Goal: Transaction & Acquisition: Book appointment/travel/reservation

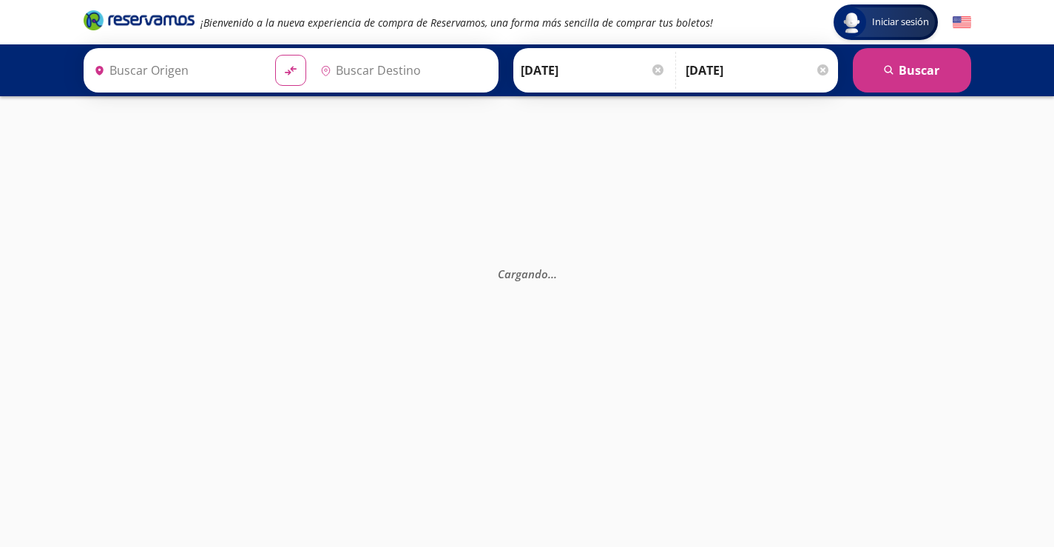
type input "[GEOGRAPHIC_DATA], [GEOGRAPHIC_DATA]"
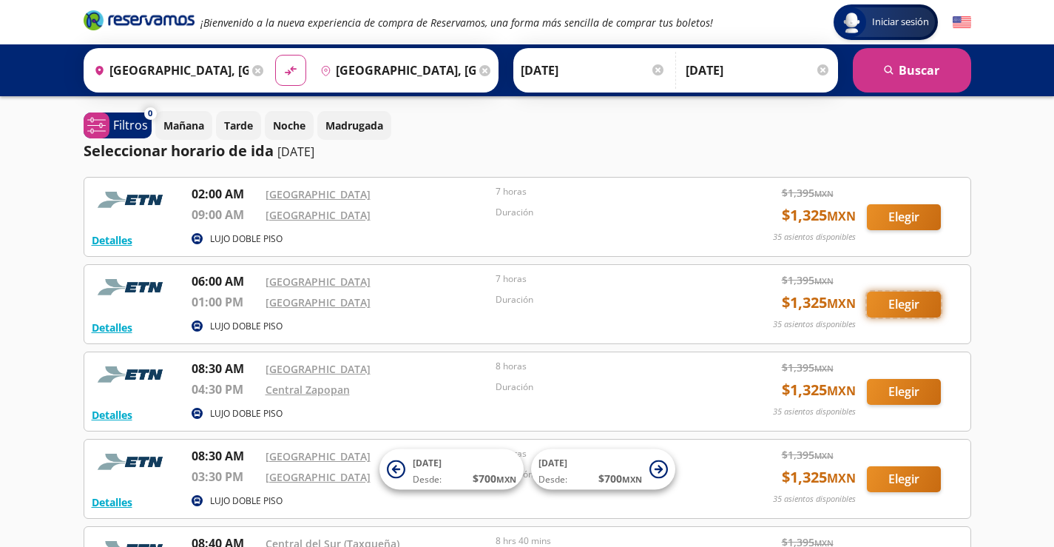
click at [900, 310] on button "Elegir" at bounding box center [904, 304] width 74 height 26
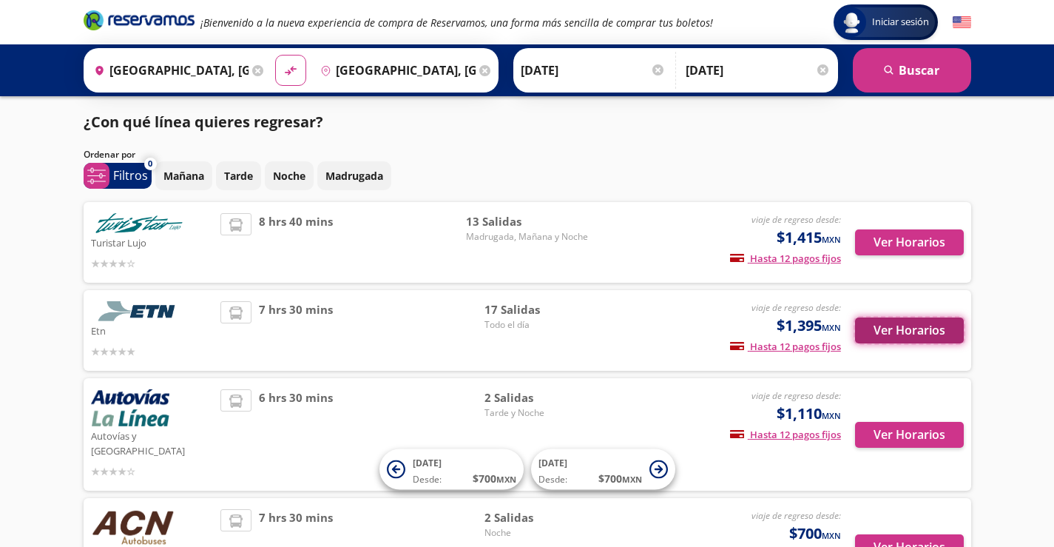
click at [909, 334] on button "Ver Horarios" at bounding box center [909, 330] width 109 height 26
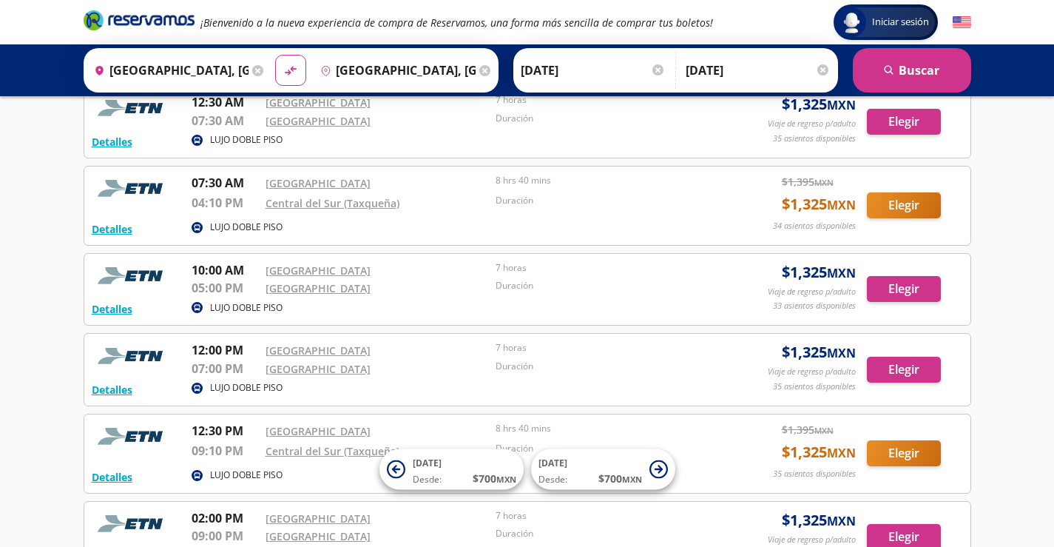
scroll to position [296, 0]
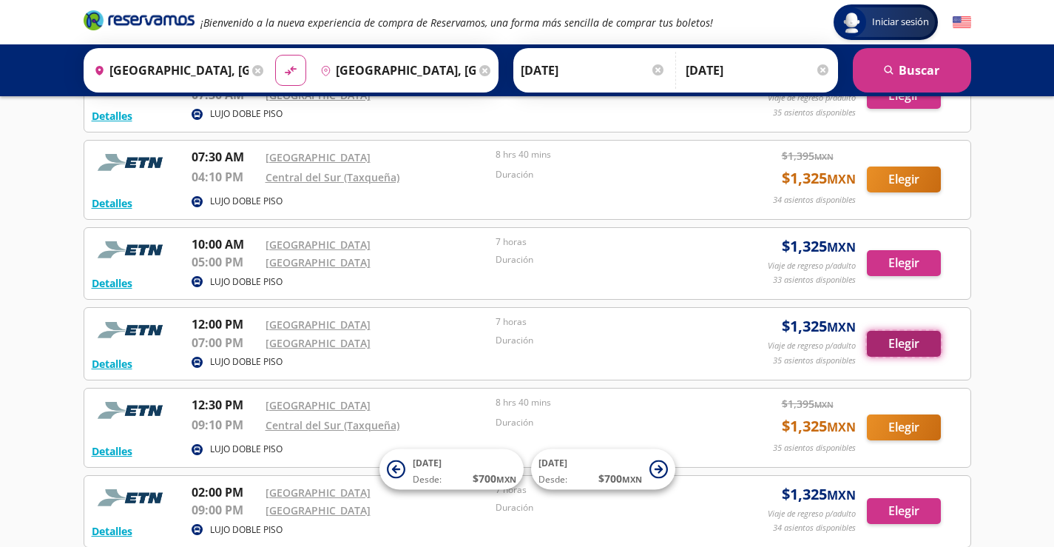
click at [902, 348] on button "Elegir" at bounding box center [904, 344] width 74 height 26
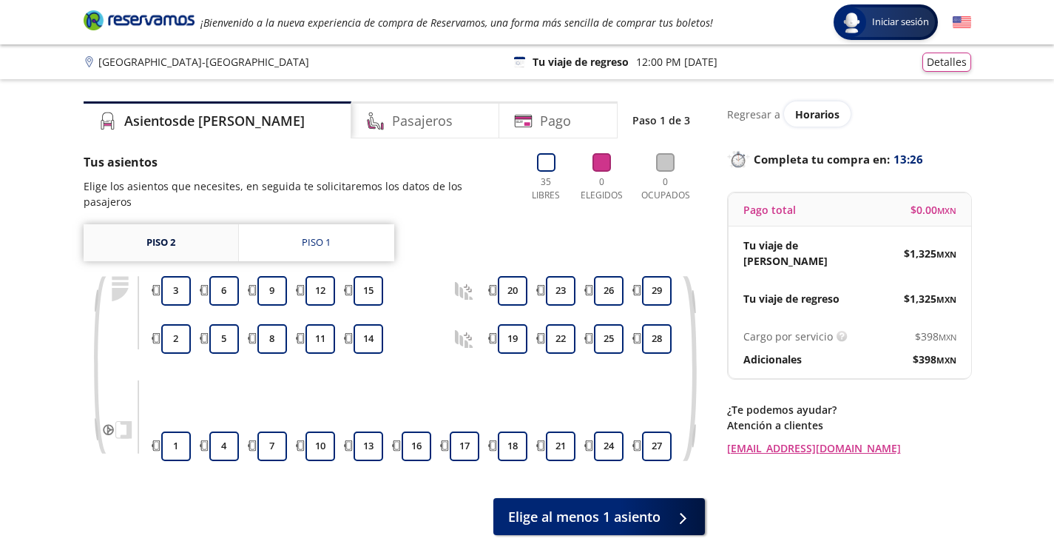
click at [161, 229] on link "Piso 2" at bounding box center [161, 242] width 155 height 37
click at [373, 325] on button "14" at bounding box center [369, 339] width 30 height 30
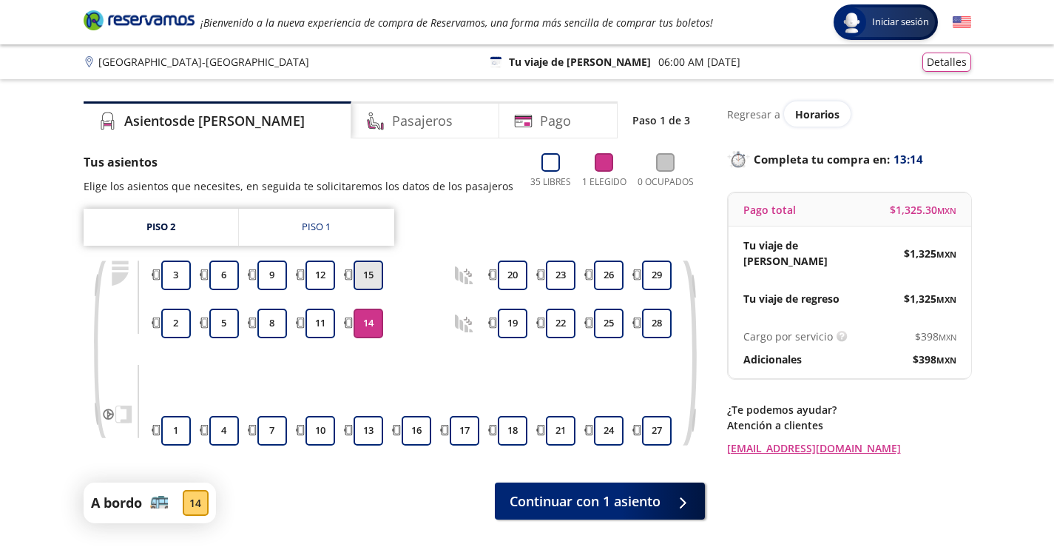
click at [373, 273] on button "15" at bounding box center [369, 275] width 30 height 30
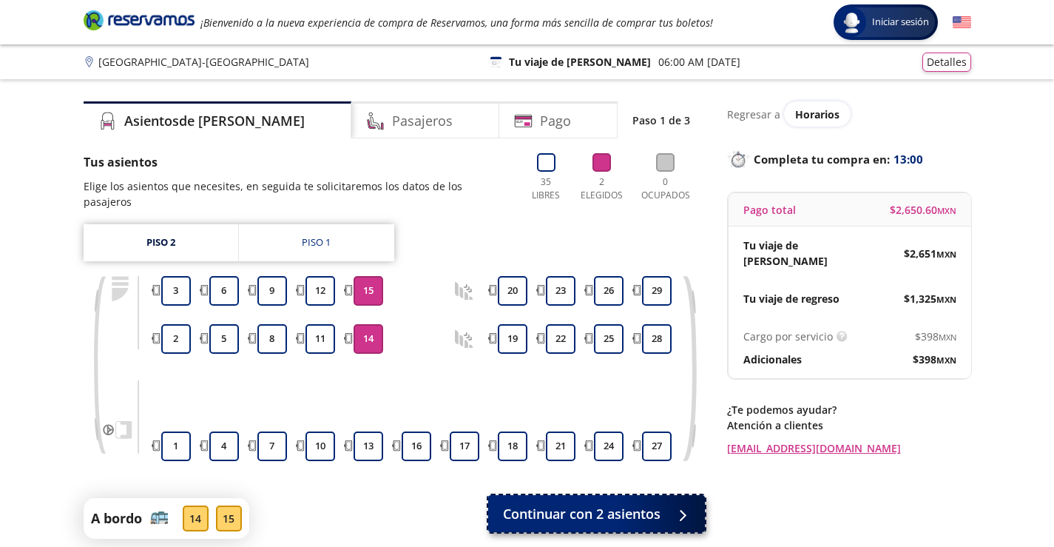
click at [576, 504] on span "Continuar con 2 asientos" at bounding box center [582, 514] width 158 height 20
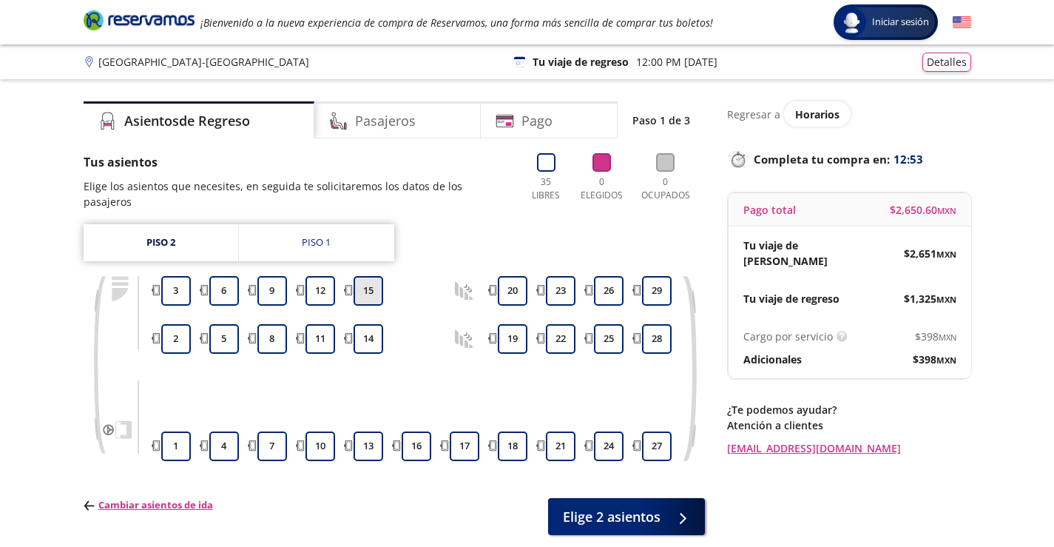
click at [374, 282] on button "15" at bounding box center [369, 291] width 30 height 30
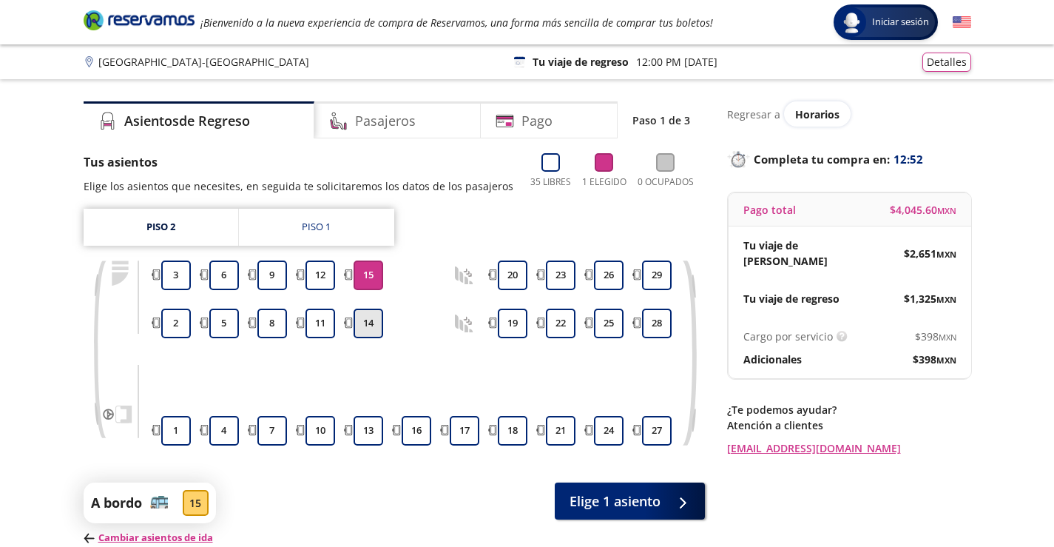
click at [370, 323] on button "14" at bounding box center [369, 323] width 30 height 30
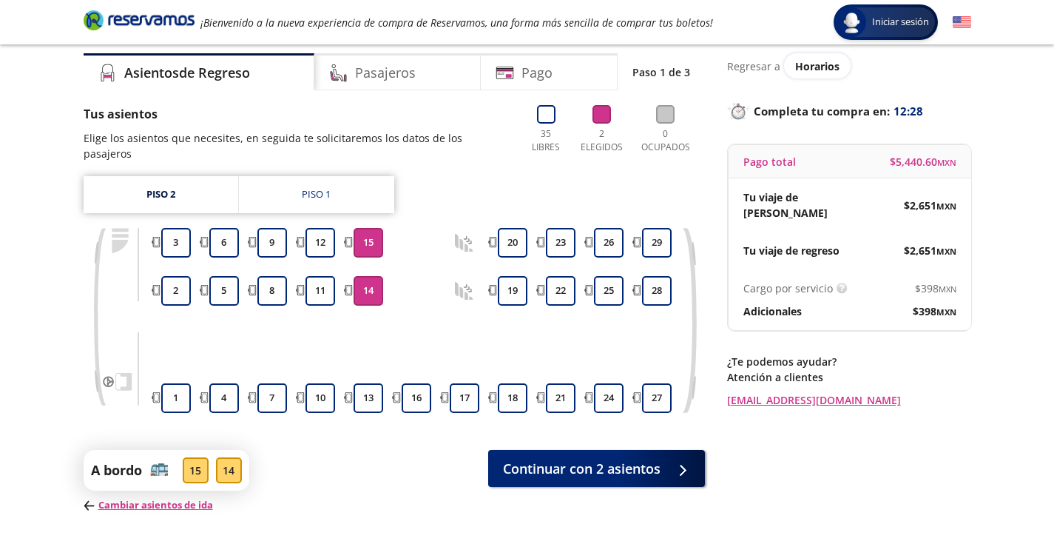
scroll to position [74, 0]
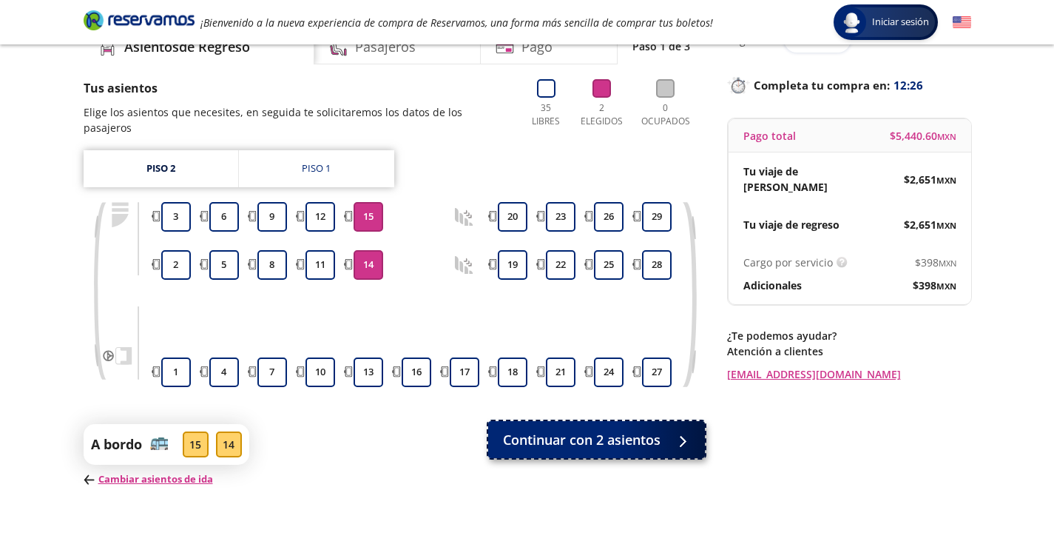
click at [661, 435] on button "Continuar con 2 asientos" at bounding box center [596, 439] width 217 height 37
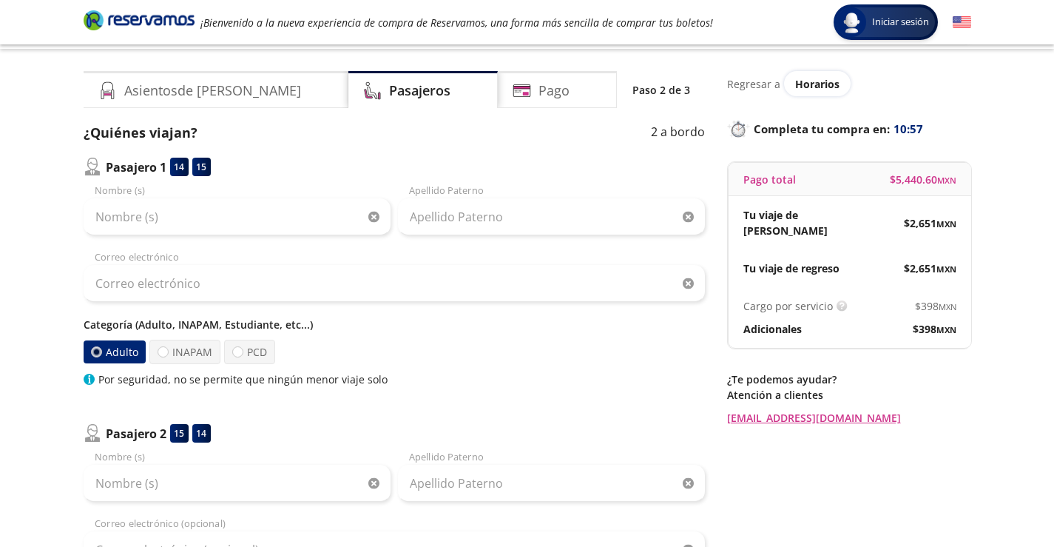
scroll to position [13, 0]
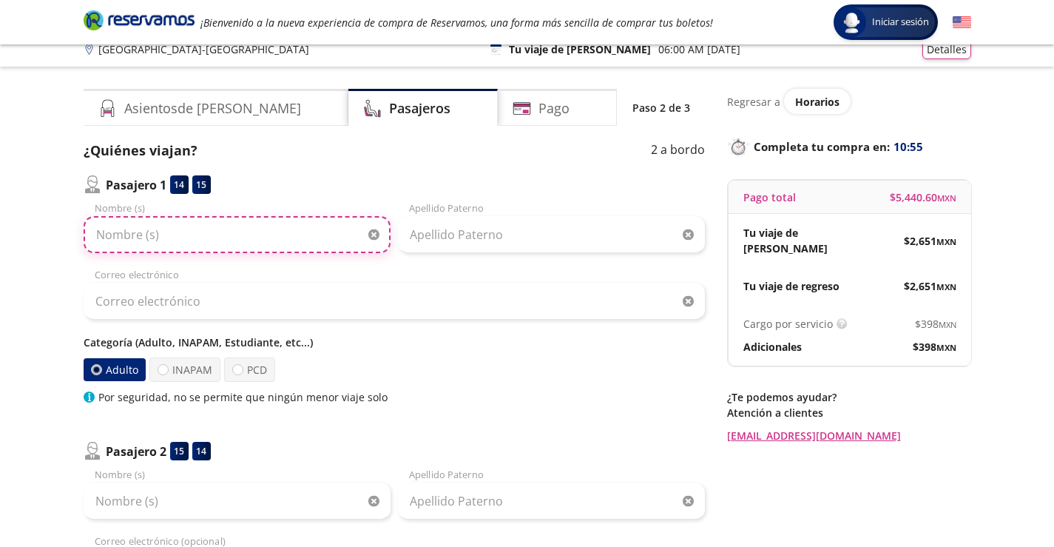
click at [192, 230] on input "Nombre (s)" at bounding box center [237, 234] width 307 height 37
type input "[PERSON_NAME]"
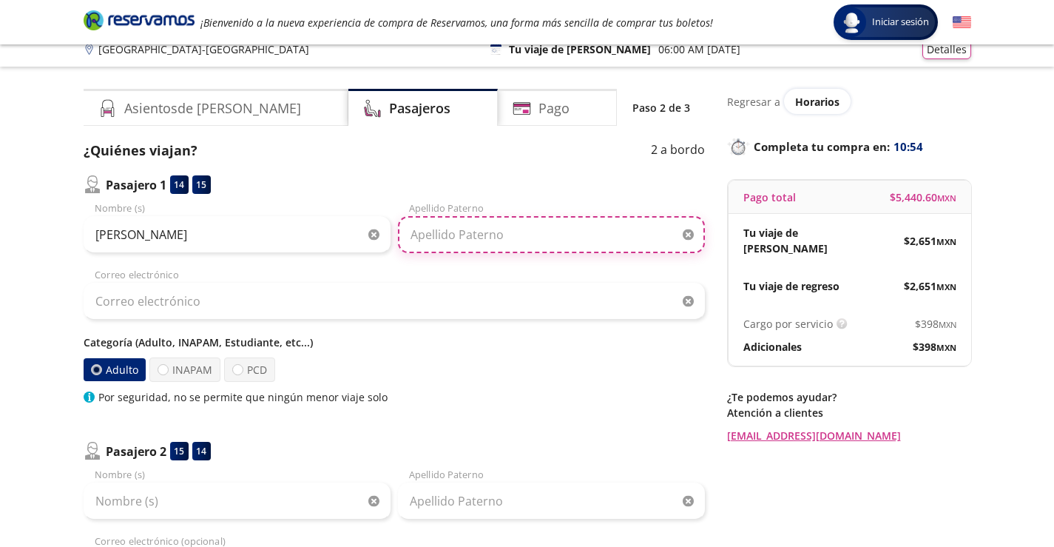
type input "[PERSON_NAME]"
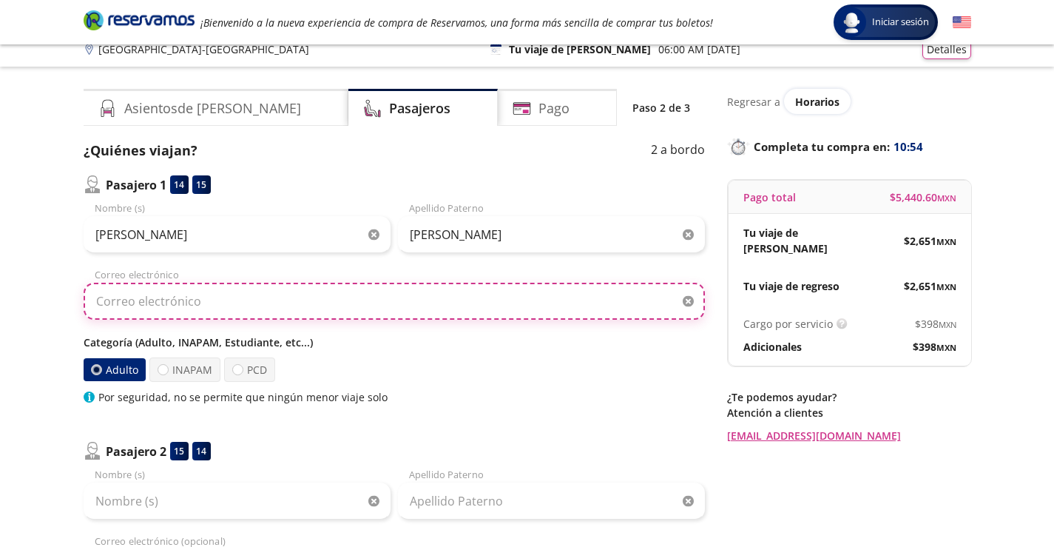
type input "[EMAIL_ADDRESS][DOMAIN_NAME]"
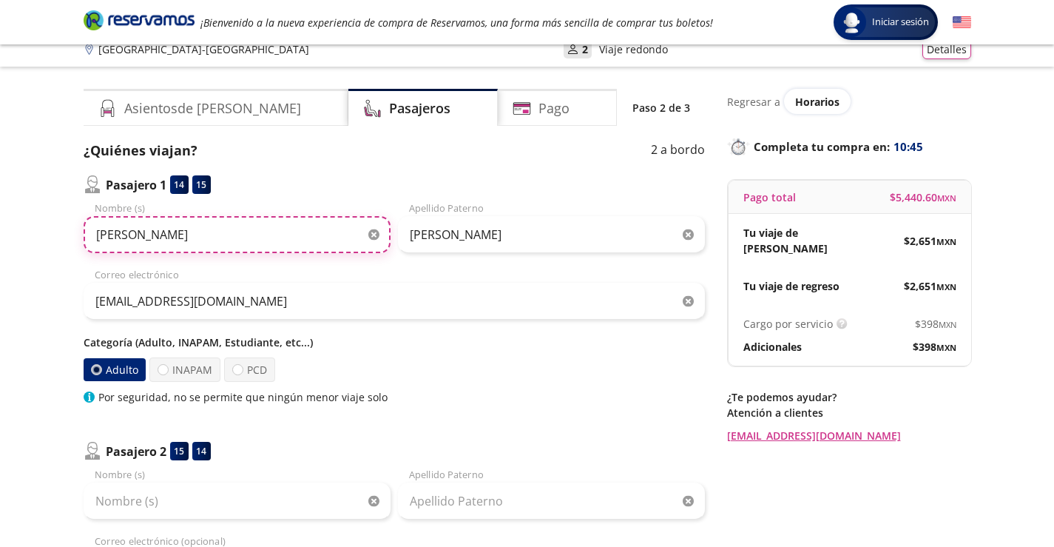
scroll to position [87, 0]
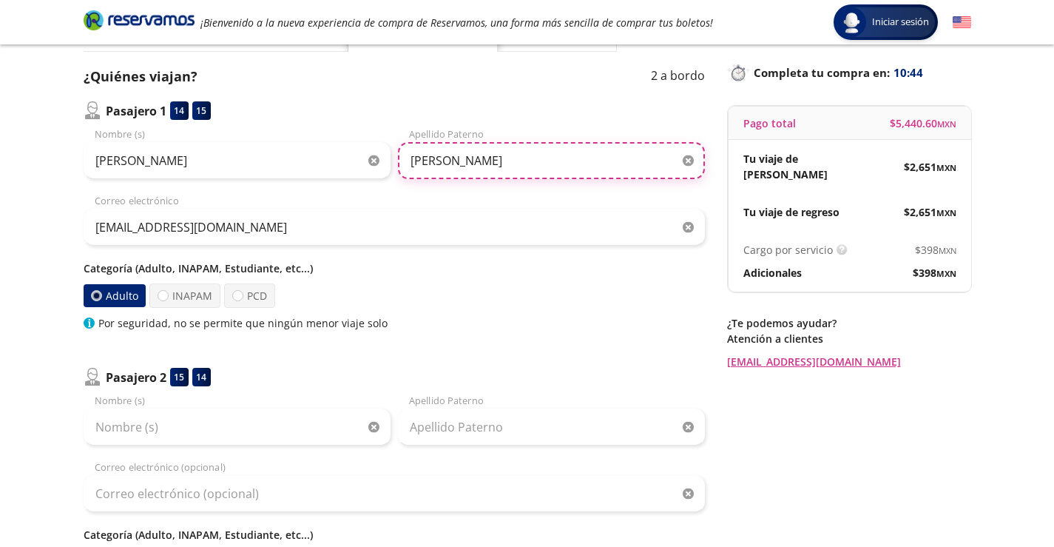
click at [536, 161] on input "[PERSON_NAME]" at bounding box center [551, 160] width 307 height 37
type input "[PERSON_NAME]"
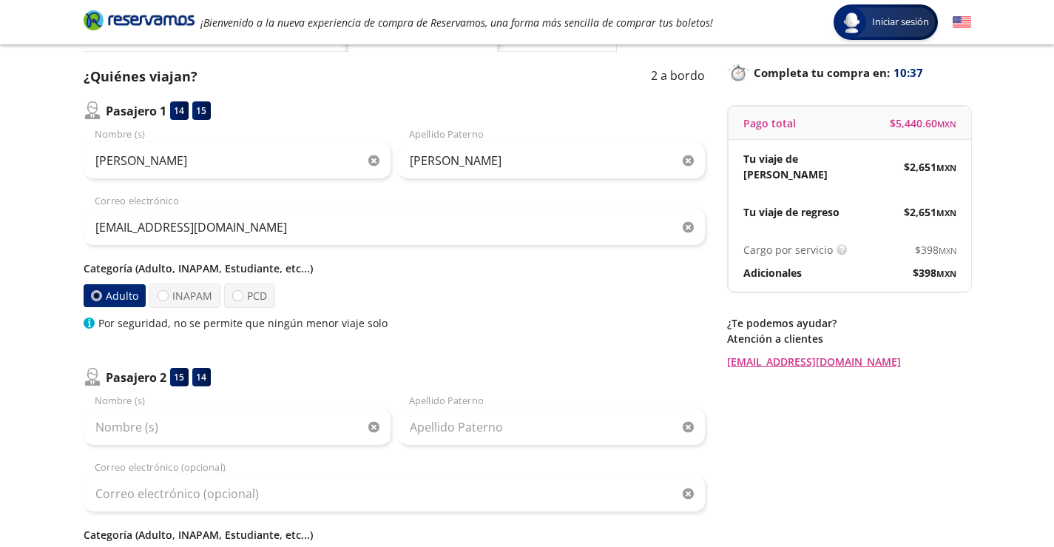
click at [520, 282] on div "Categoría (Adulto, INAPAM, Estudiante, etc...) Adulto INAPAM PCD Por seguridad,…" at bounding box center [394, 295] width 621 height 70
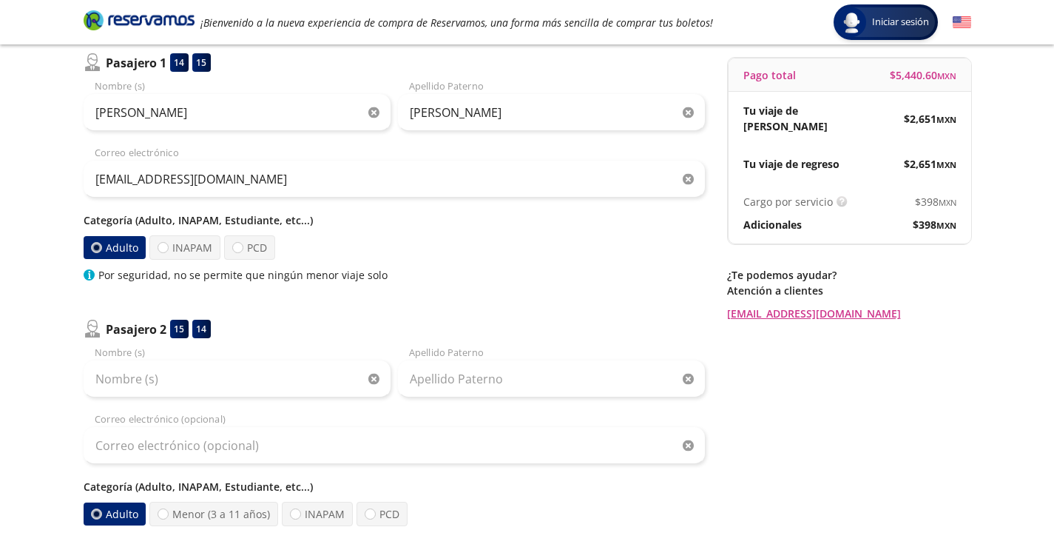
scroll to position [161, 0]
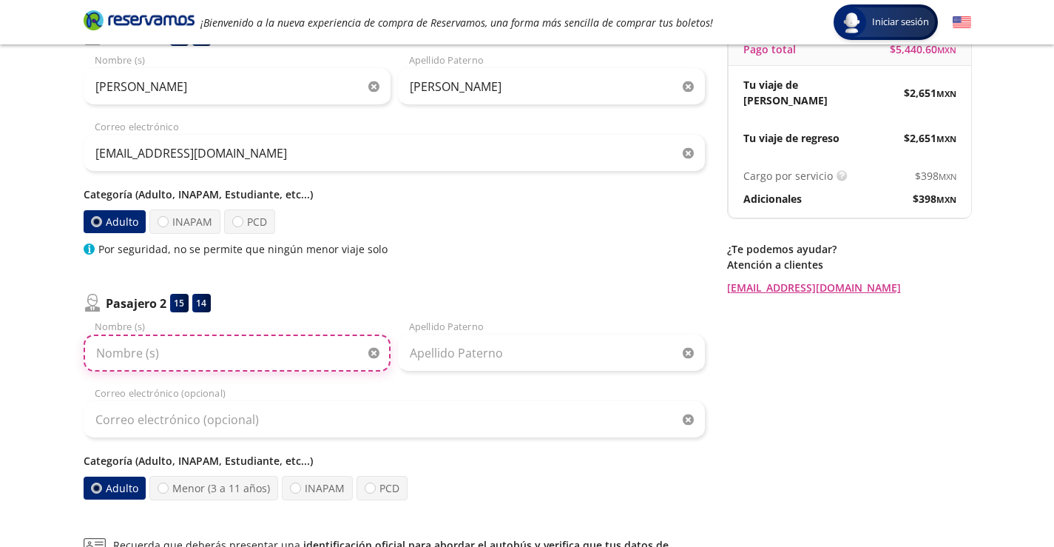
click at [183, 354] on input "Nombre (s)" at bounding box center [237, 352] width 307 height 37
type input "[US_STATE]"
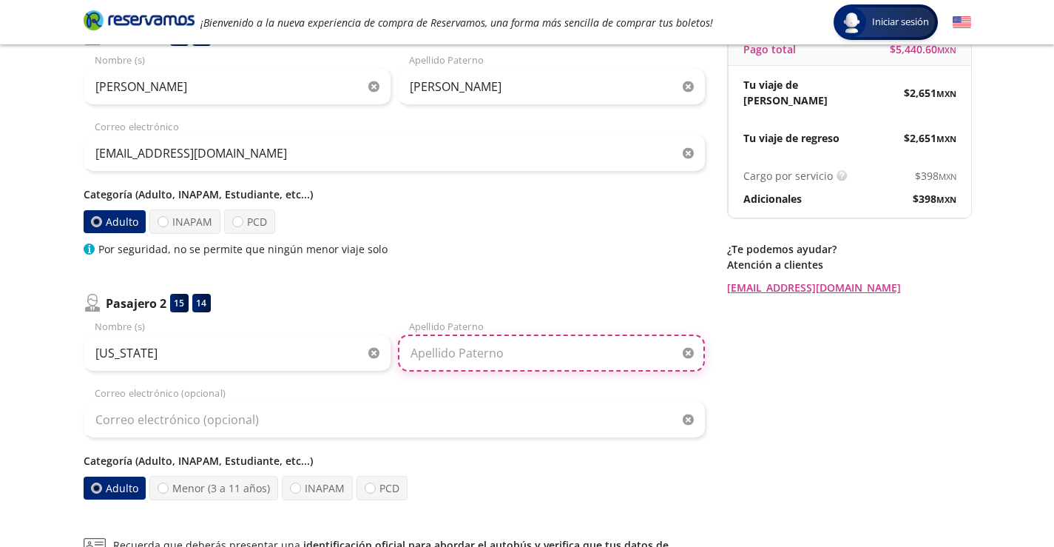
click at [471, 345] on input "Apellido Paterno" at bounding box center [551, 352] width 307 height 37
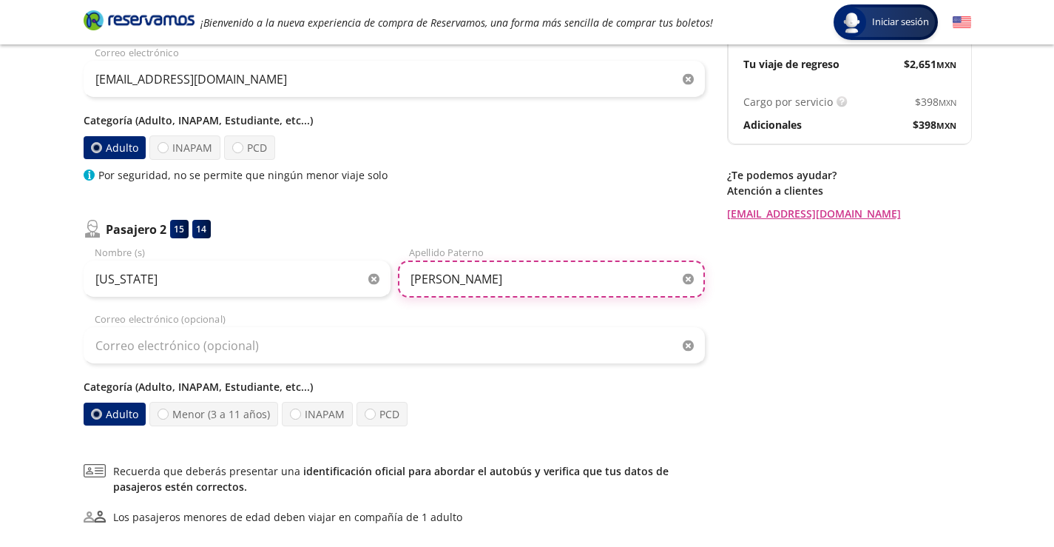
type input "[PERSON_NAME]"
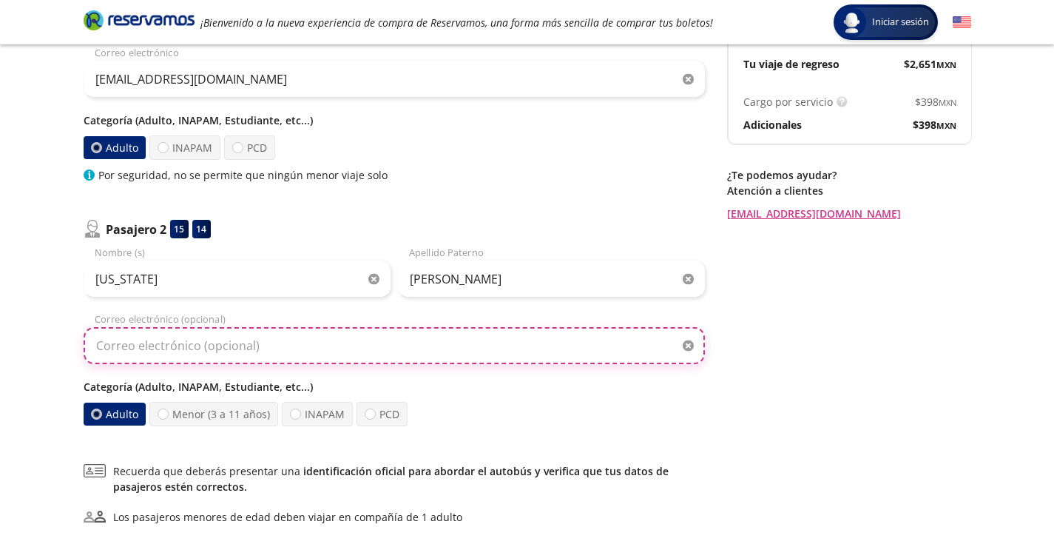
click at [340, 333] on input "Correo electrónico (opcional)" at bounding box center [394, 345] width 621 height 37
type input "[EMAIL_ADDRESS][DOMAIN_NAME]"
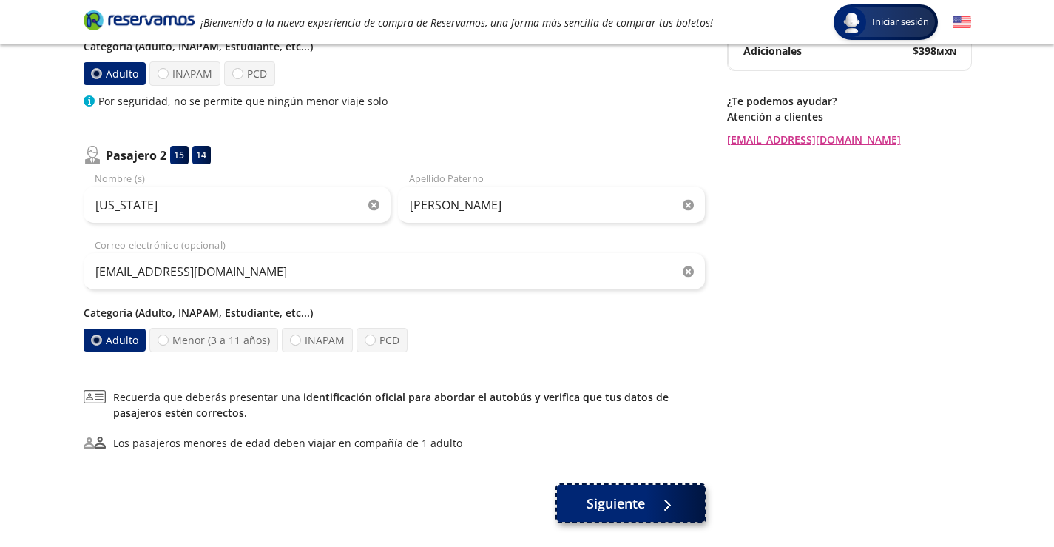
click at [624, 502] on span "Siguiente" at bounding box center [616, 503] width 58 height 20
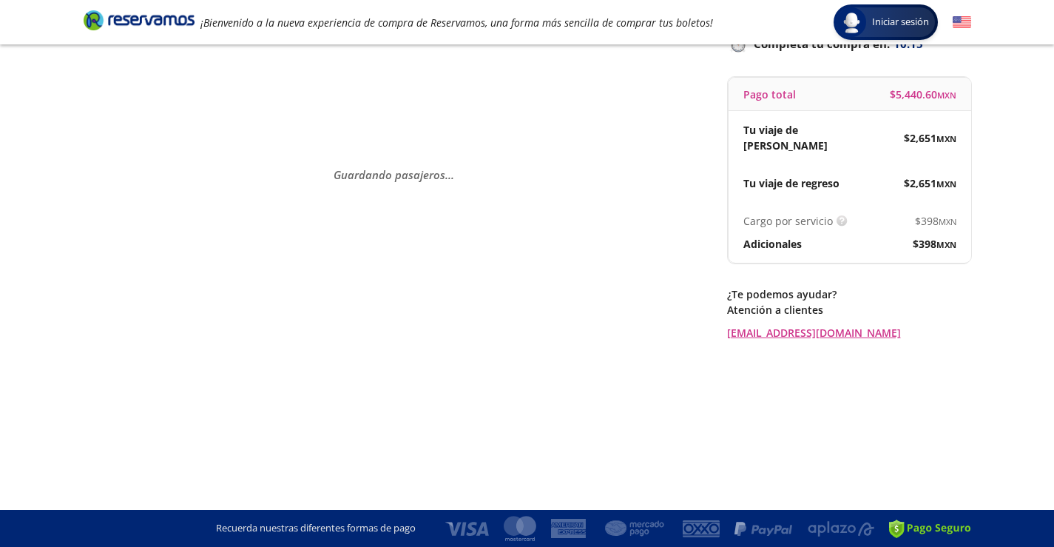
scroll to position [0, 0]
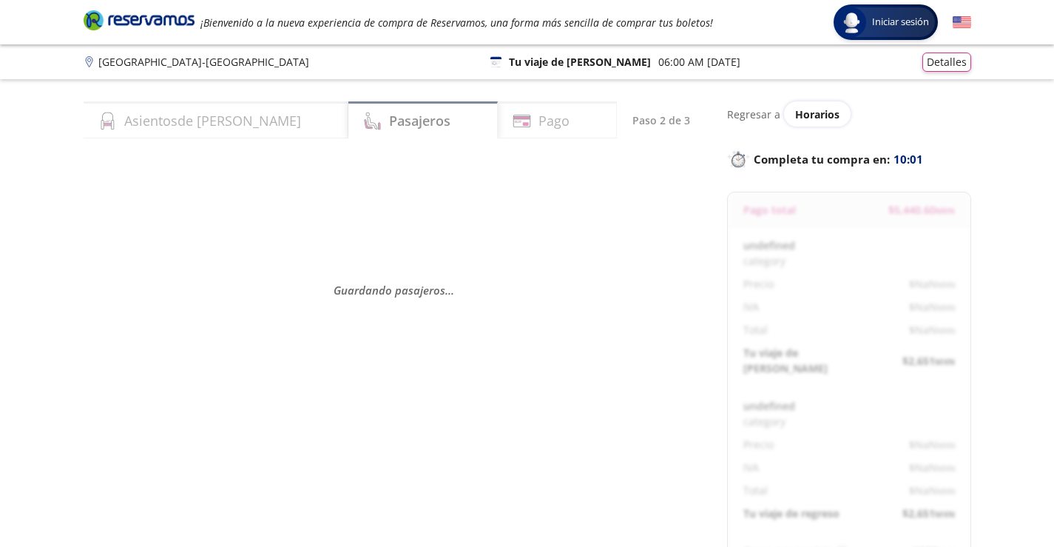
select select "MX"
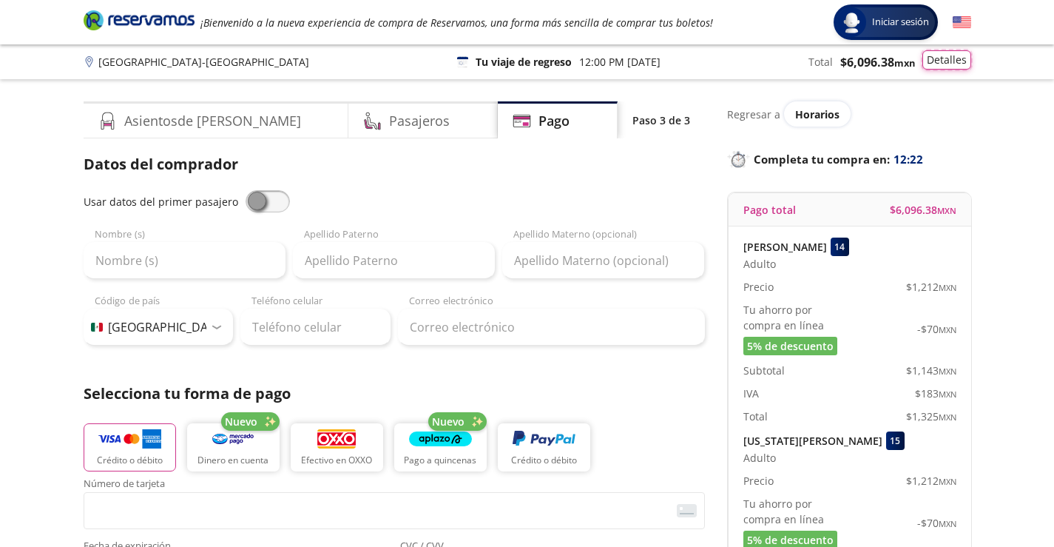
click at [945, 61] on button "Detalles" at bounding box center [946, 59] width 49 height 19
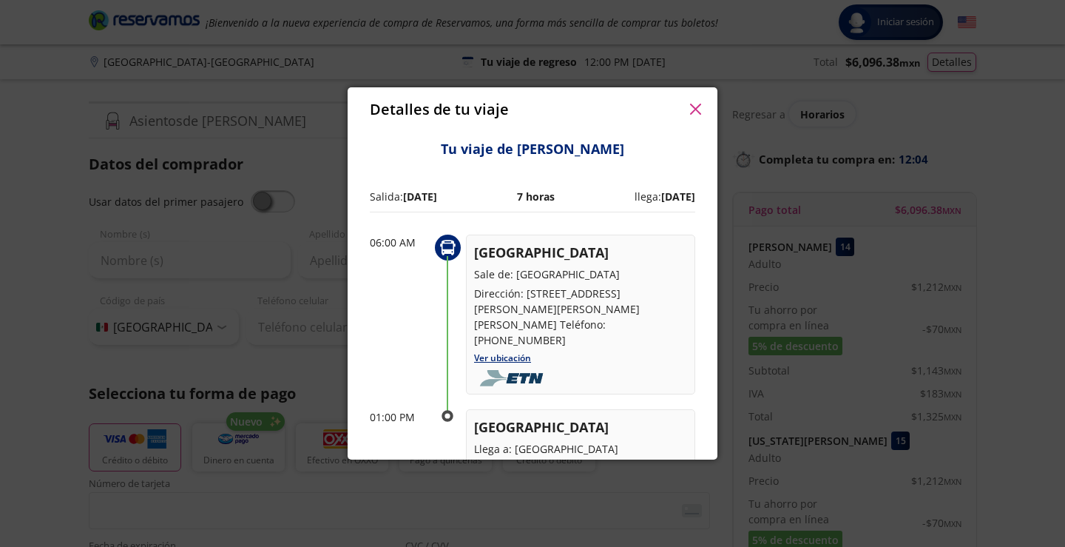
click at [694, 107] on icon "button" at bounding box center [695, 109] width 11 height 11
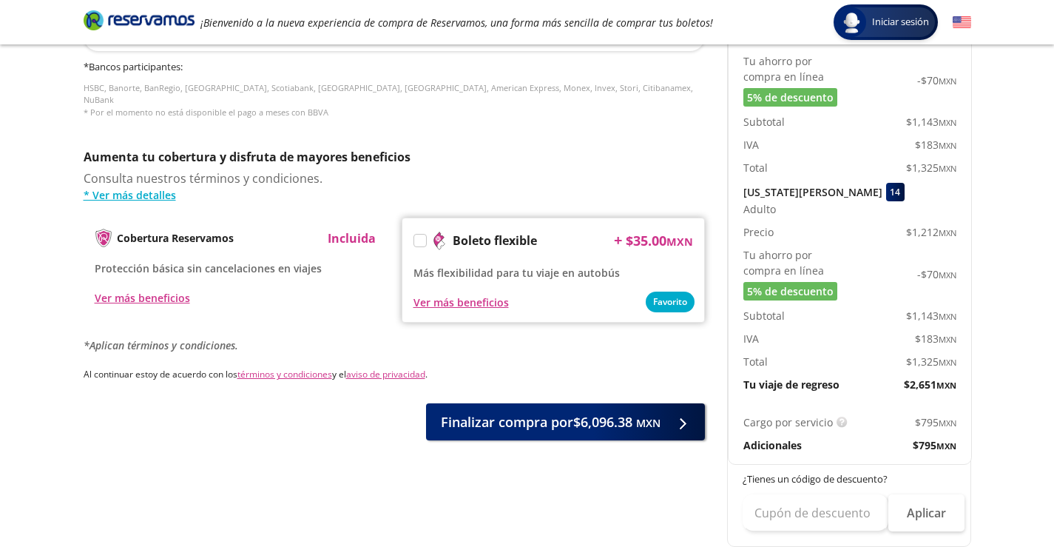
scroll to position [740, 0]
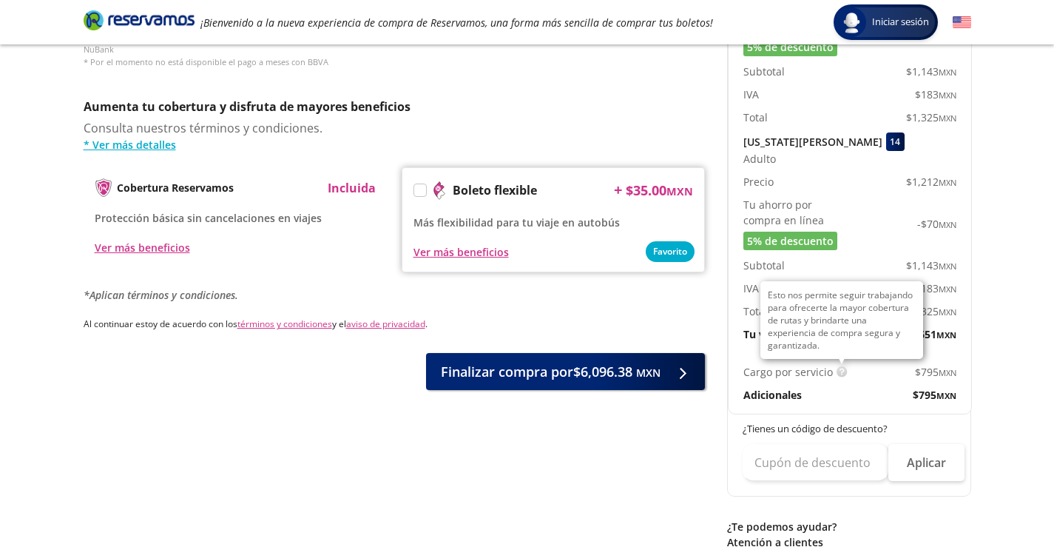
click at [840, 366] on img at bounding box center [842, 371] width 11 height 11
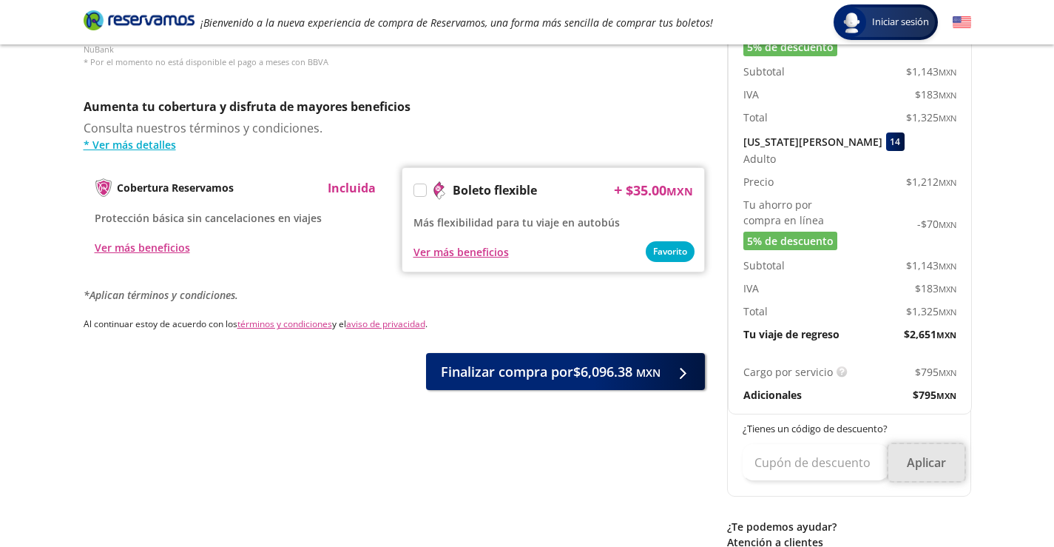
click at [928, 447] on button "Aplicar" at bounding box center [926, 462] width 76 height 37
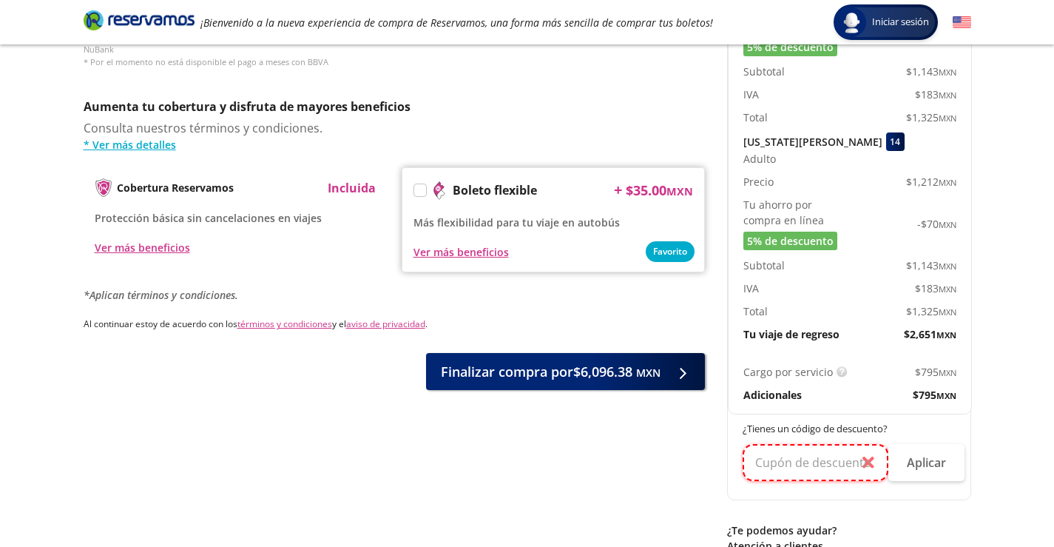
click at [854, 445] on input "text" at bounding box center [816, 462] width 146 height 37
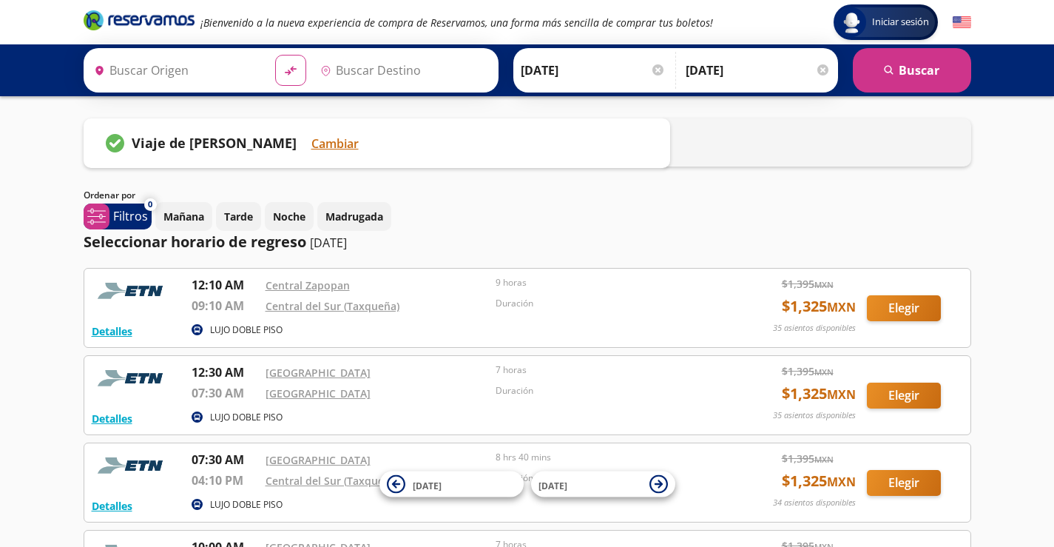
type input "[GEOGRAPHIC_DATA], [GEOGRAPHIC_DATA]"
